Goal: Task Accomplishment & Management: Complete application form

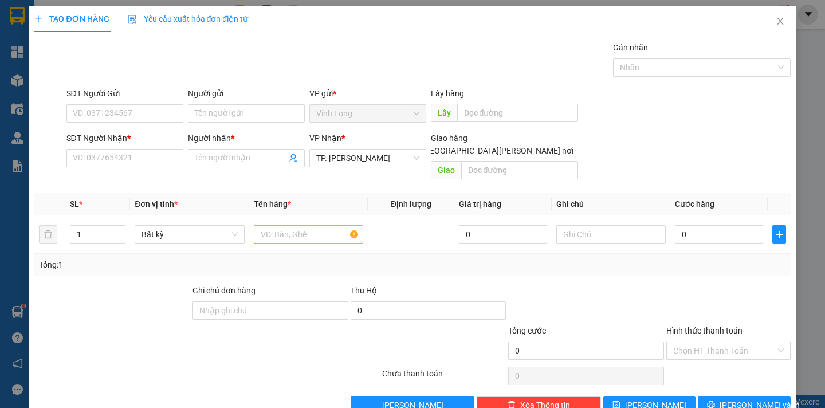
click at [186, 115] on div "Người gửi Tên người gửi" at bounding box center [247, 107] width 122 height 40
click at [210, 114] on input "Người gửi" at bounding box center [246, 113] width 117 height 18
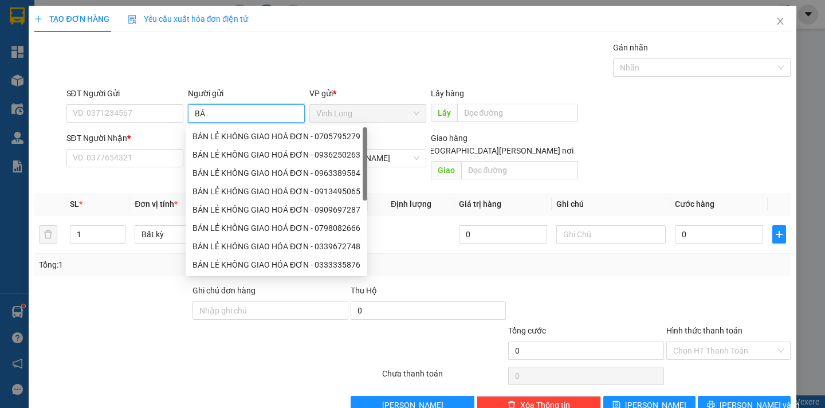
type input "BÁN"
click at [243, 131] on div "BÁN LẺ KHÔNG GIAO HOÁ ĐƠN - 0705795279" at bounding box center [277, 136] width 168 height 13
type input "0705795279"
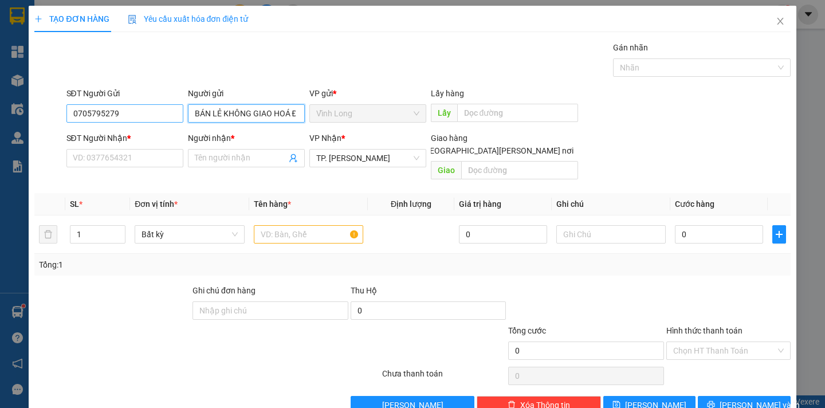
type input "BÁN LẺ KHÔNG GIAO HOÁ ĐƠN"
drag, startPoint x: 125, startPoint y: 107, endPoint x: 17, endPoint y: 140, distance: 113.0
click at [17, 140] on div "TẠO ĐƠN HÀNG Yêu cầu xuất [PERSON_NAME] điện tử Transit Pickup Surcharge Ids Tr…" at bounding box center [412, 204] width 825 height 408
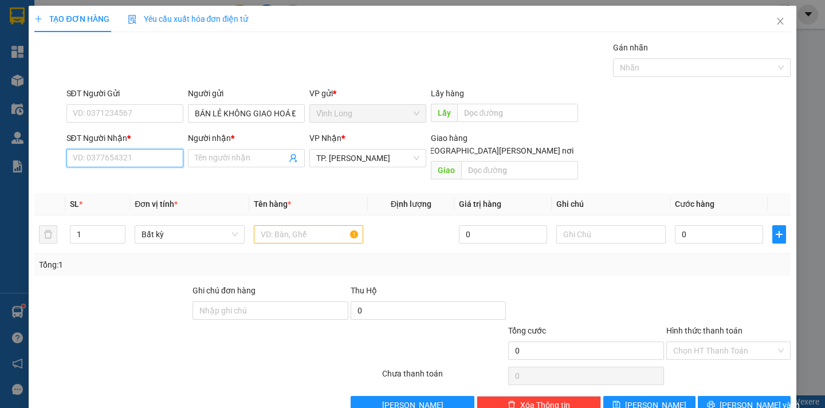
click at [93, 159] on input "SĐT Người Nhận *" at bounding box center [124, 158] width 117 height 18
type input "0906836397"
click at [95, 182] on div "0906836397 - [GEOGRAPHIC_DATA]" at bounding box center [136, 181] width 129 height 13
type input "ĐỨC"
type input "0906836397"
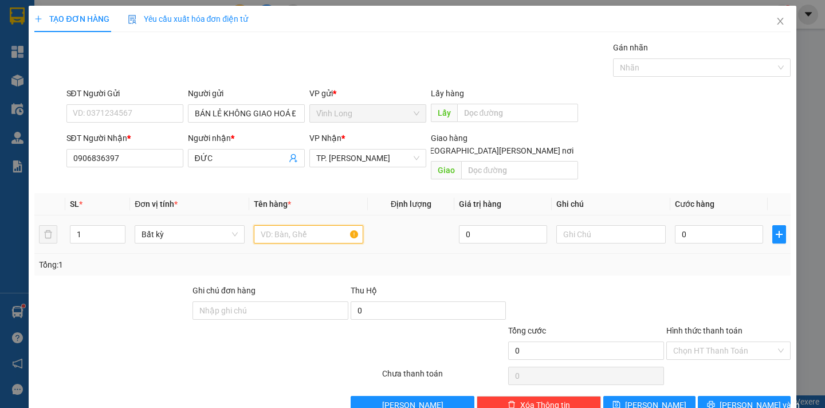
click at [278, 225] on input "text" at bounding box center [308, 234] width 109 height 18
click at [261, 225] on input "TÙNG" at bounding box center [308, 234] width 109 height 18
type input "THÙNG"
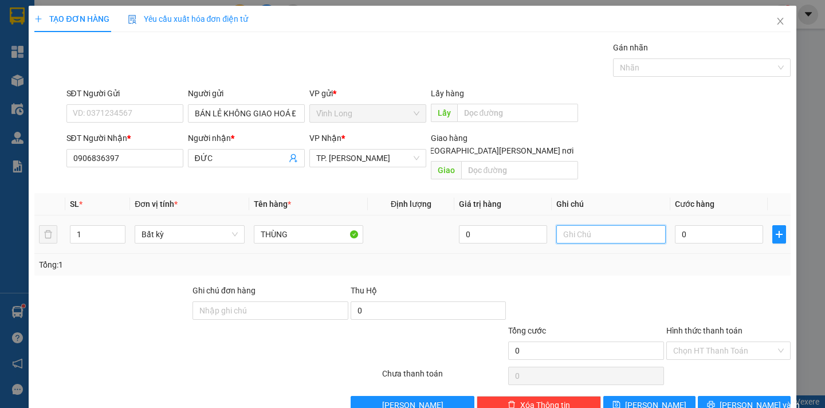
click at [566, 228] on input "text" at bounding box center [611, 234] width 109 height 18
type input "DÂN"
drag, startPoint x: 283, startPoint y: 216, endPoint x: 234, endPoint y: 214, distance: 48.2
click at [234, 216] on tr "1 Bất kỳ THÙNG 0 [PERSON_NAME] 0" at bounding box center [412, 235] width 756 height 38
type input "KIỆN"
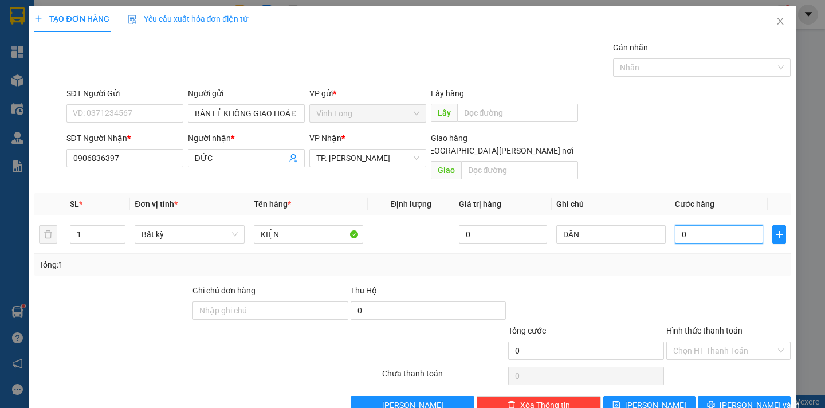
type input "5"
type input "50"
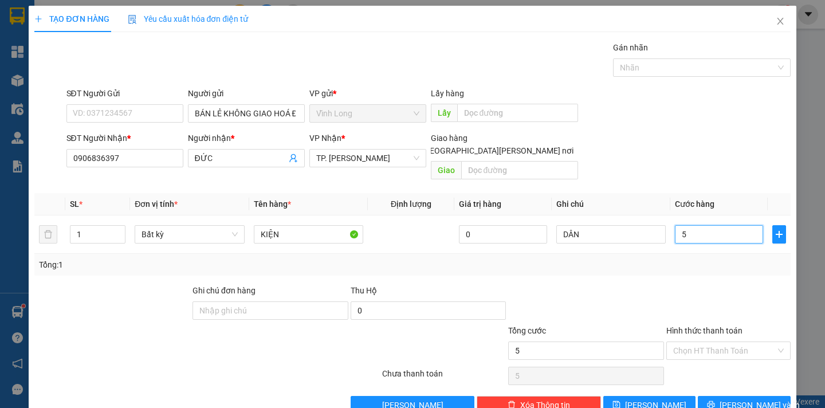
type input "50"
type input "50.000"
click at [709, 342] on input "Hình thức thanh toán" at bounding box center [725, 350] width 103 height 17
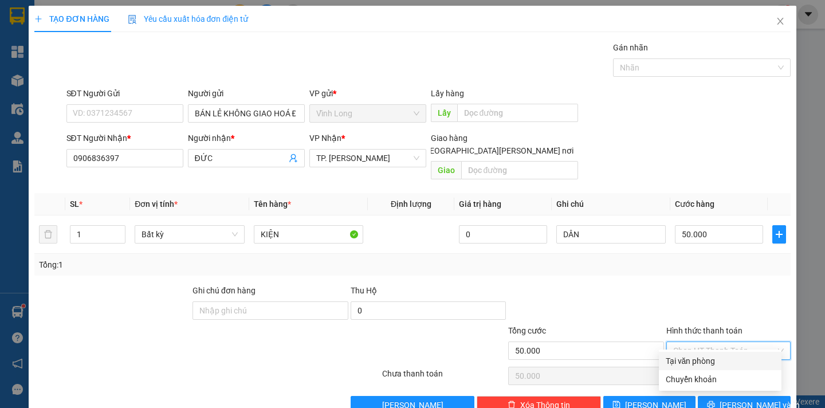
click at [713, 359] on div "Tại văn phòng" at bounding box center [720, 361] width 109 height 13
type input "0"
click at [764, 396] on button "[PERSON_NAME] và In" at bounding box center [744, 405] width 92 height 18
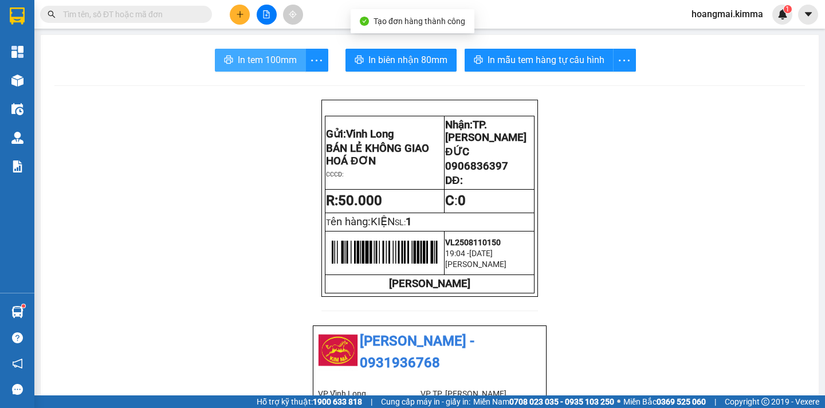
click at [270, 61] on span "In tem 100mm" at bounding box center [267, 60] width 59 height 14
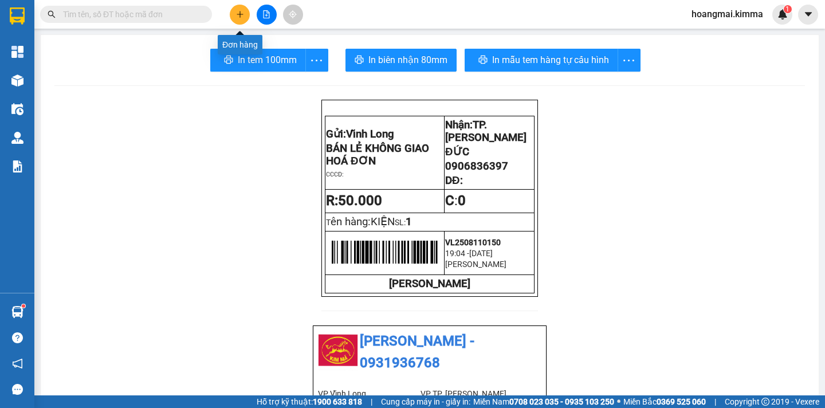
click at [237, 14] on icon "plus" at bounding box center [240, 14] width 8 height 8
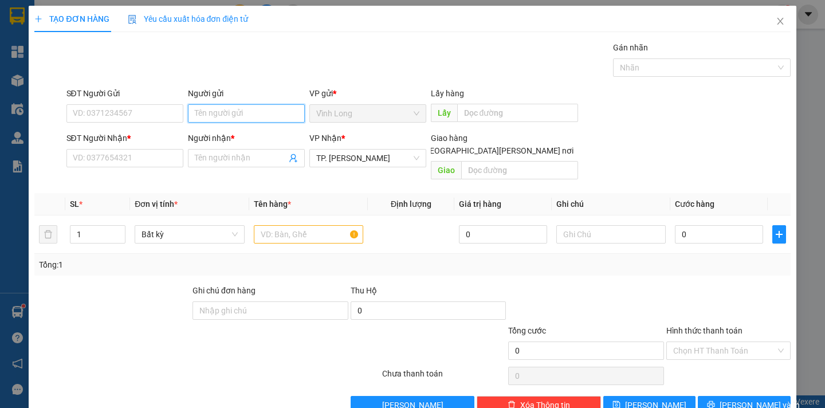
click at [229, 111] on input "Người gửi" at bounding box center [246, 113] width 117 height 18
type input "TVM"
click at [123, 159] on input "SĐT Người Nhận *" at bounding box center [124, 158] width 117 height 18
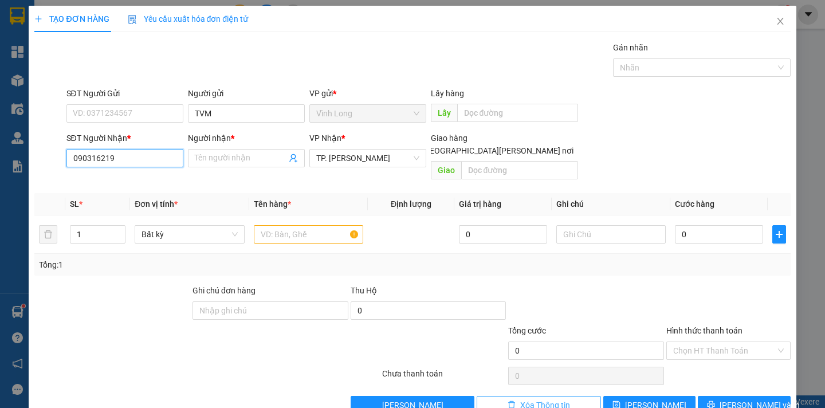
type input "0903162192"
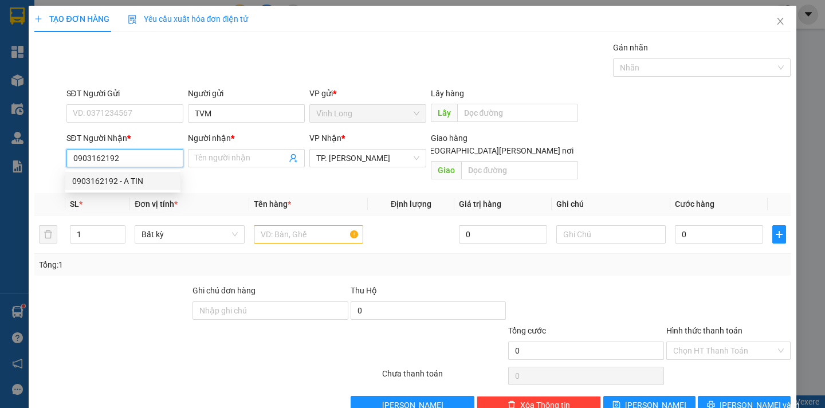
click at [126, 178] on div "0903162192 - A TIN" at bounding box center [122, 181] width 101 height 13
type input "A TIN"
type input "0903162192"
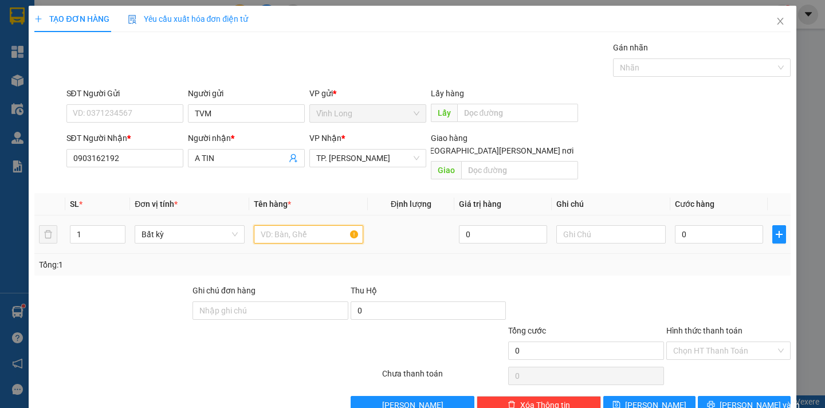
click at [281, 228] on input "text" at bounding box center [308, 234] width 109 height 18
type input "GÓI NP"
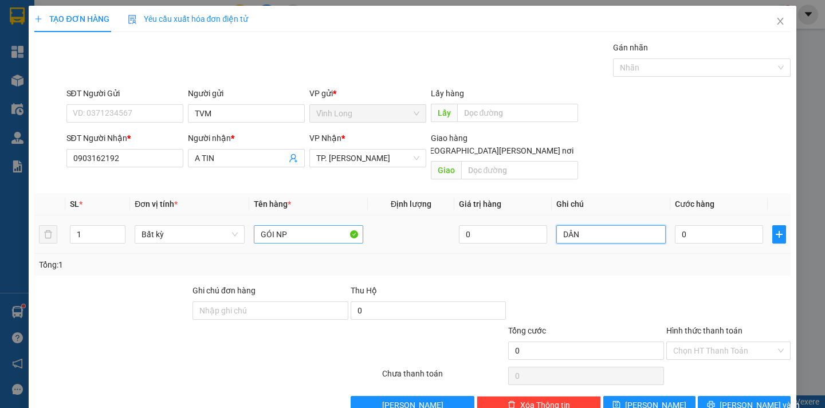
type input "DÂN"
type input "4"
type input "40"
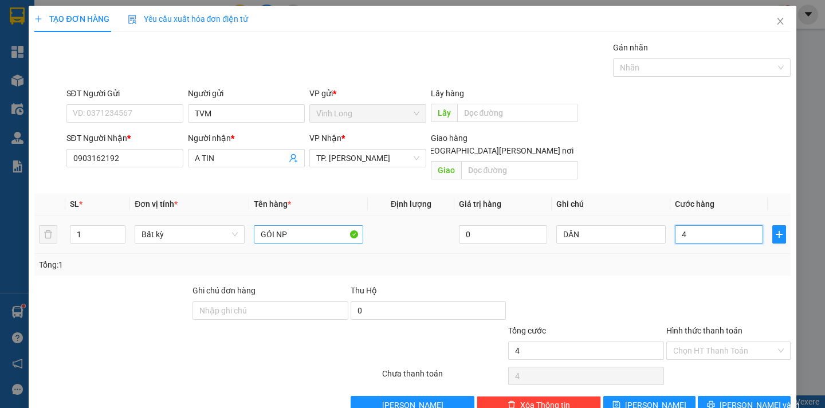
type input "40"
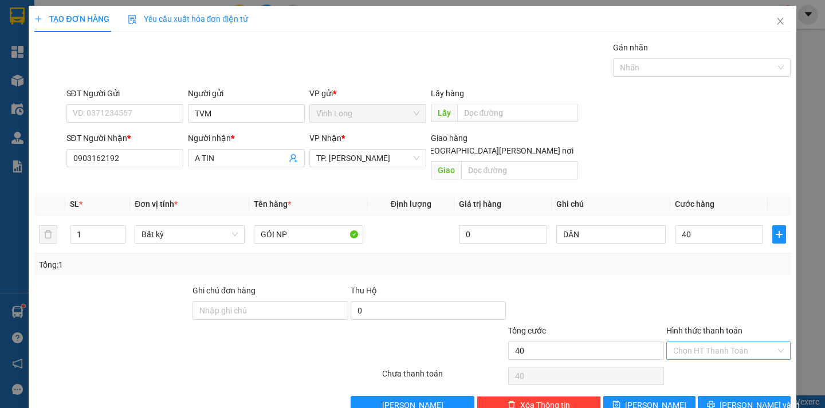
type input "40.000"
click at [710, 342] on input "Hình thức thanh toán" at bounding box center [725, 350] width 103 height 17
click at [699, 362] on div "Tại văn phòng" at bounding box center [720, 361] width 109 height 13
type input "0"
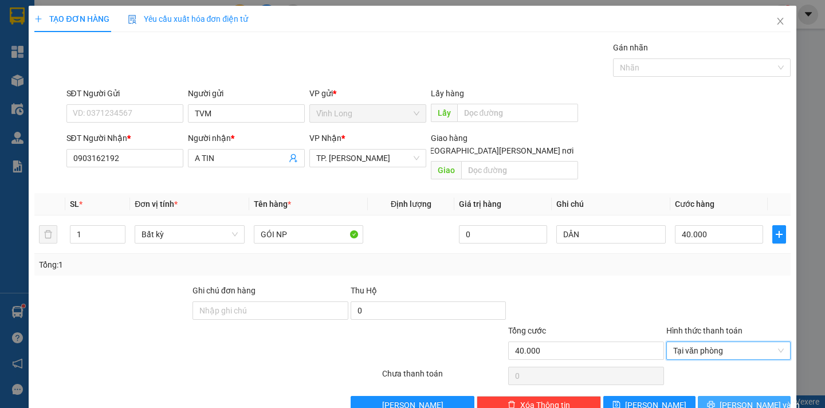
click at [715, 401] on icon "printer" at bounding box center [711, 404] width 7 height 7
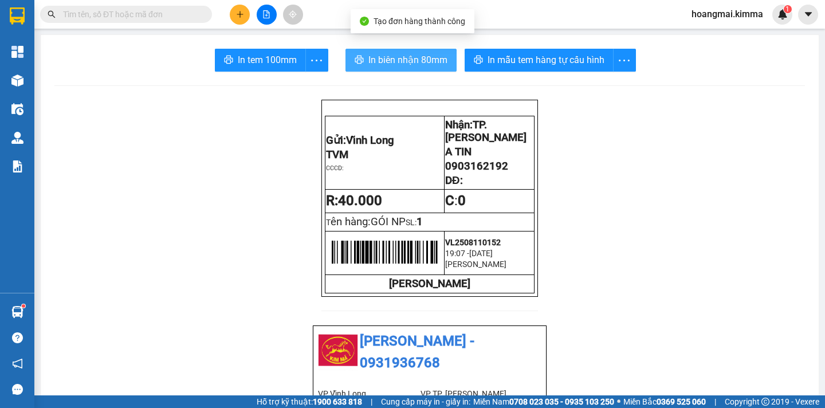
click at [403, 61] on span "In biên nhận 80mm" at bounding box center [408, 60] width 79 height 14
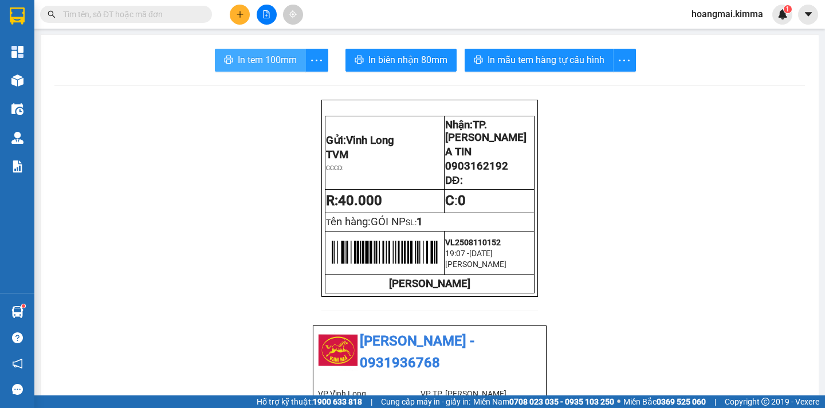
click at [262, 62] on span "In tem 100mm" at bounding box center [267, 60] width 59 height 14
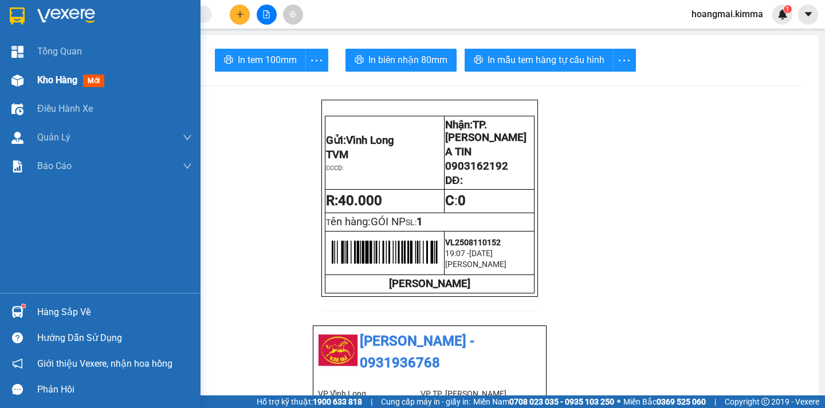
click at [45, 85] on span "Kho hàng" at bounding box center [57, 80] width 40 height 11
